Goal: Navigation & Orientation: Find specific page/section

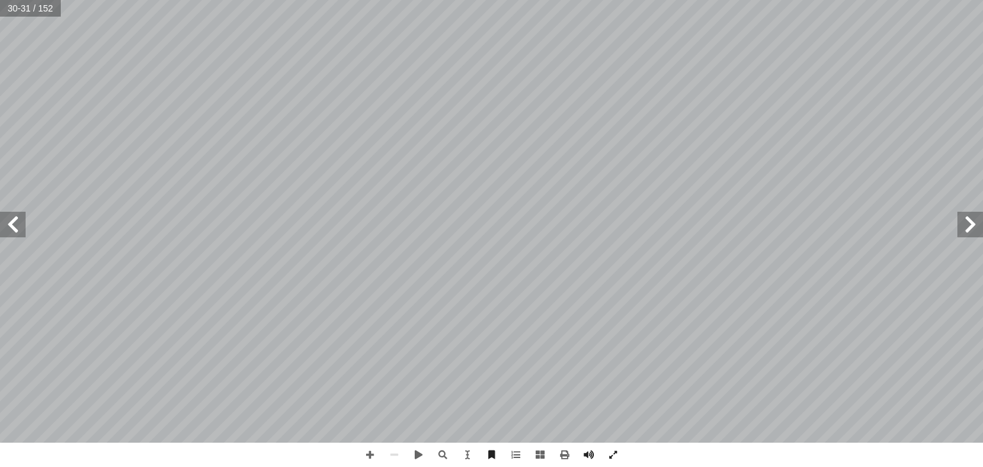
click at [968, 237] on span at bounding box center [971, 225] width 26 height 26
click at [961, 229] on span at bounding box center [971, 225] width 26 height 26
click at [965, 228] on span at bounding box center [971, 225] width 26 height 26
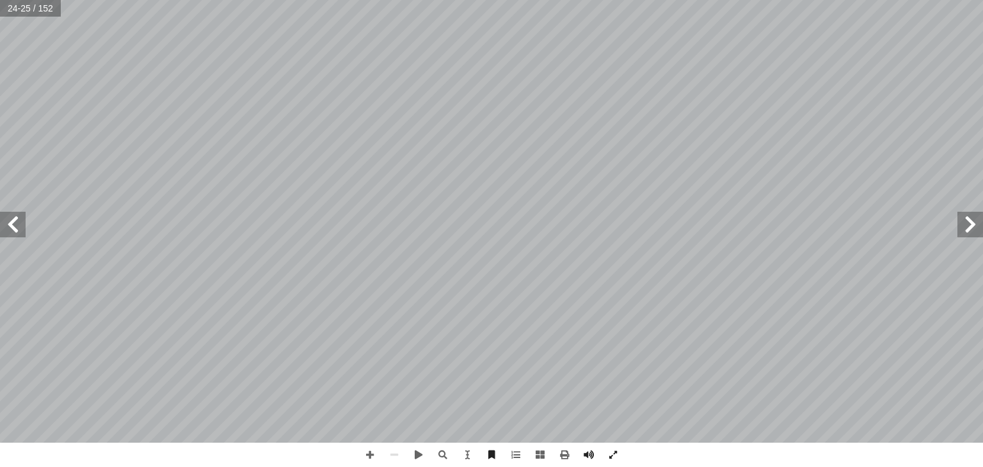
click at [965, 228] on span at bounding box center [971, 225] width 26 height 26
